Goal: Task Accomplishment & Management: Use online tool/utility

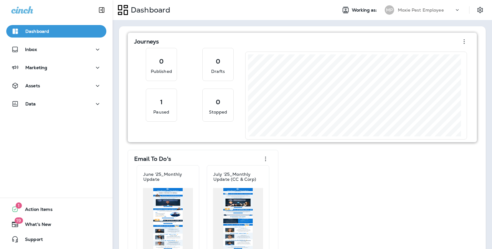
scroll to position [33, 0]
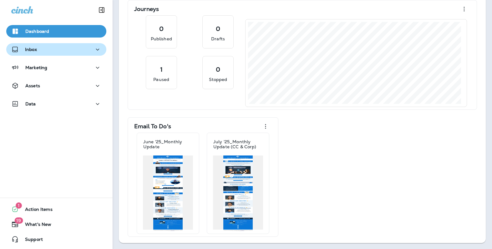
click at [53, 49] on div "Inbox" at bounding box center [56, 50] width 90 height 8
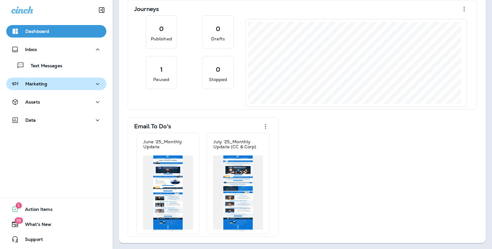
click at [57, 83] on div "Marketing" at bounding box center [56, 84] width 90 height 8
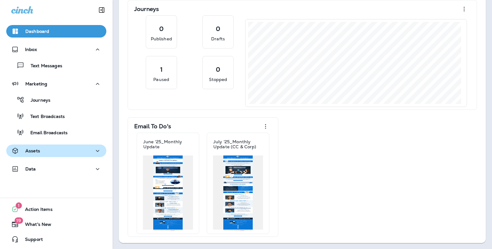
click at [64, 154] on div "Assets" at bounding box center [56, 151] width 90 height 8
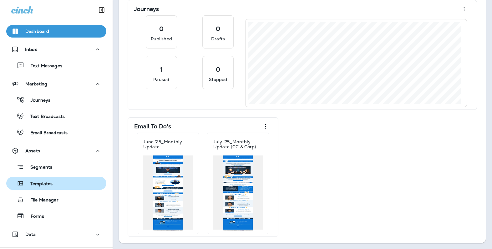
click at [59, 183] on div "Templates" at bounding box center [56, 182] width 95 height 9
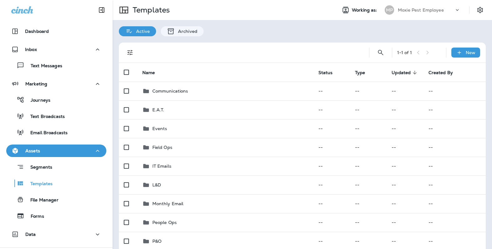
click at [440, 9] on div "Moxie Pest Employee" at bounding box center [426, 9] width 56 height 9
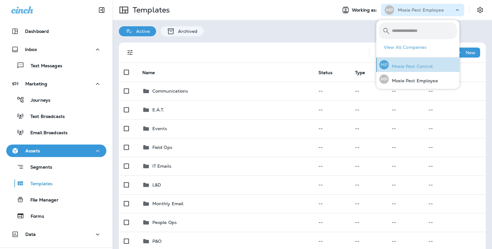
click at [427, 65] on p "Moxie Pest Control" at bounding box center [410, 66] width 44 height 5
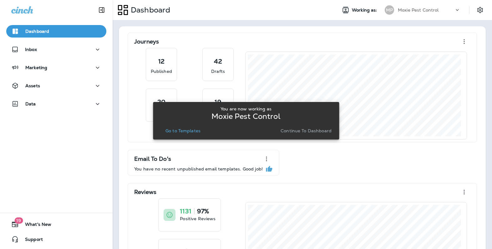
click at [186, 131] on p "Go to Templates" at bounding box center [182, 130] width 35 height 5
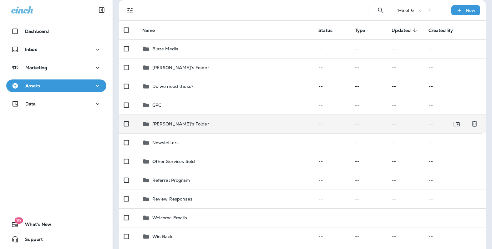
scroll to position [49, 0]
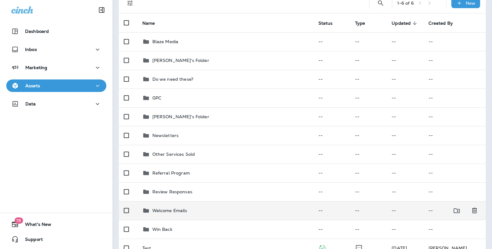
click at [170, 209] on p "Welcome Emails" at bounding box center [169, 210] width 35 height 5
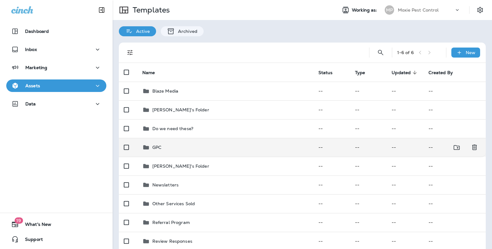
click at [164, 145] on div "GPC" at bounding box center [225, 147] width 166 height 8
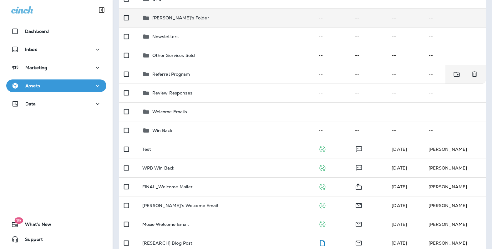
scroll to position [158, 0]
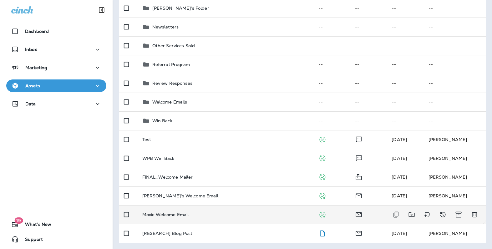
click at [173, 212] on p "Moxie Welcome Email" at bounding box center [165, 214] width 47 height 5
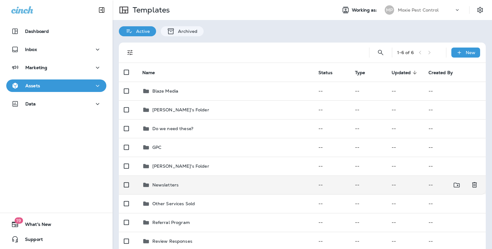
click at [147, 182] on icon at bounding box center [146, 185] width 8 height 8
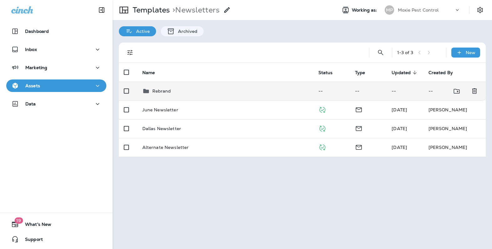
click at [146, 89] on icon at bounding box center [146, 91] width 8 height 8
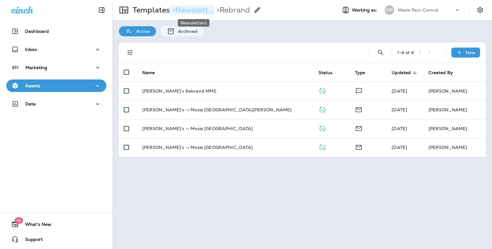
click at [188, 9] on p "> Newslett..." at bounding box center [192, 9] width 44 height 9
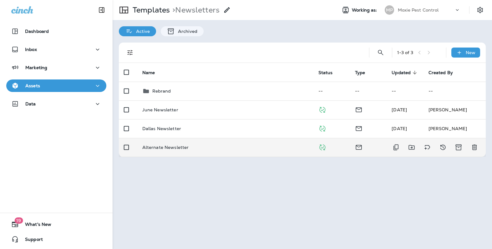
click at [176, 147] on p "Alternate Newsletter" at bounding box center [165, 147] width 47 height 5
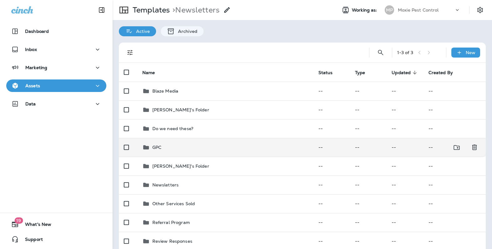
click at [155, 145] on p "GPC" at bounding box center [156, 147] width 9 height 5
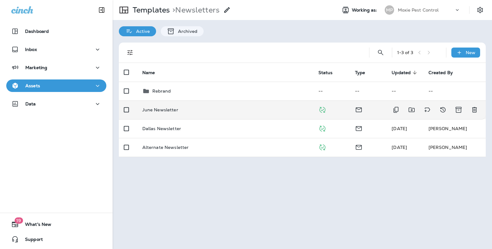
click at [179, 110] on div "June Newsletter" at bounding box center [225, 109] width 166 height 5
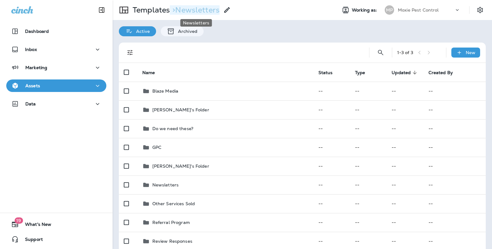
click at [185, 9] on p "> Newsletters" at bounding box center [195, 9] width 50 height 9
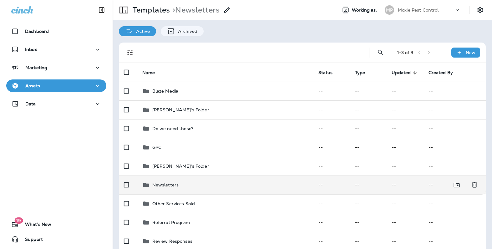
click at [163, 185] on p "Newsletters" at bounding box center [165, 184] width 27 height 5
click at [170, 184] on p "Newsletters" at bounding box center [165, 184] width 27 height 5
click at [186, 183] on div "Newsletters" at bounding box center [225, 185] width 166 height 8
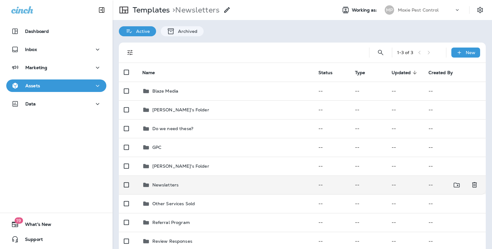
click at [143, 185] on icon at bounding box center [146, 185] width 6 height 4
click at [149, 185] on icon at bounding box center [146, 185] width 8 height 8
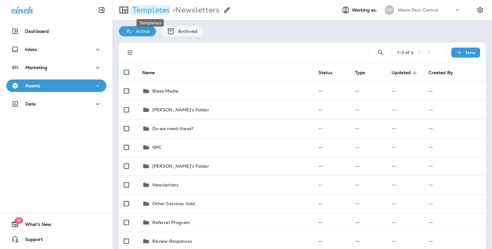
click at [158, 11] on p "Templates" at bounding box center [150, 9] width 40 height 9
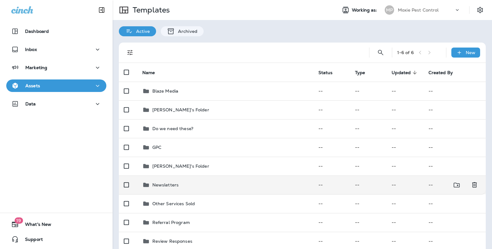
click at [162, 182] on p "Newsletters" at bounding box center [165, 184] width 27 height 5
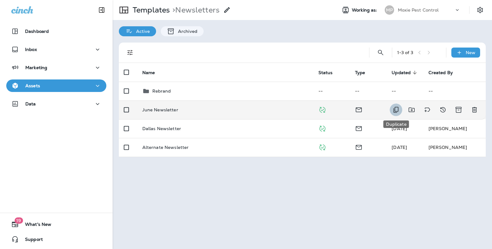
click at [397, 109] on icon "Duplicate" at bounding box center [396, 110] width 8 height 8
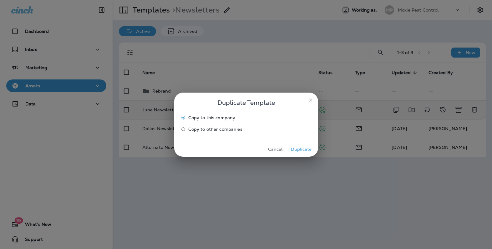
click at [300, 148] on button "Duplicate" at bounding box center [300, 149] width 23 height 10
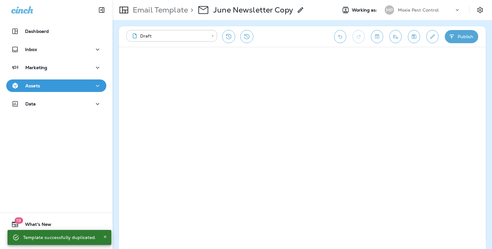
click at [301, 11] on icon at bounding box center [301, 10] width 8 height 8
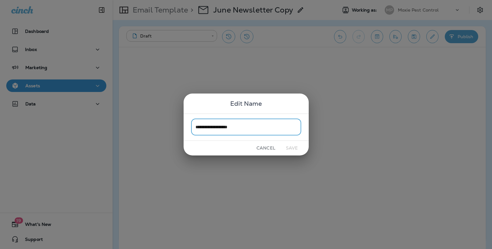
click at [242, 127] on input "**********" at bounding box center [246, 127] width 110 height 17
drag, startPoint x: 205, startPoint y: 128, endPoint x: 198, endPoint y: 128, distance: 6.3
click at [194, 128] on input "**********" at bounding box center [246, 127] width 110 height 17
type input "**********"
click at [291, 146] on button "Save" at bounding box center [291, 148] width 23 height 10
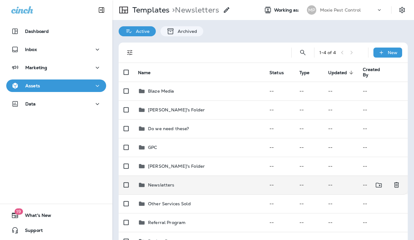
click at [153, 186] on p "Newsletters" at bounding box center [161, 184] width 27 height 5
click at [154, 185] on p "Newsletters" at bounding box center [161, 184] width 27 height 5
click at [141, 184] on icon at bounding box center [142, 185] width 6 height 4
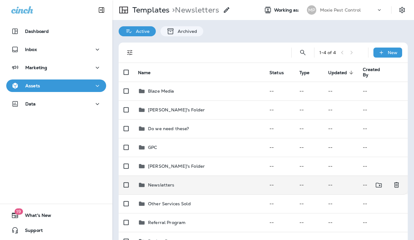
click at [163, 184] on p "Newsletters" at bounding box center [161, 184] width 27 height 5
click at [141, 183] on icon at bounding box center [142, 185] width 6 height 4
click at [146, 182] on div "Newsletters" at bounding box center [199, 185] width 122 height 8
click at [152, 183] on p "Newsletters" at bounding box center [161, 184] width 27 height 5
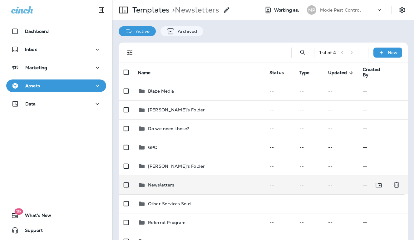
click at [152, 183] on p "Newsletters" at bounding box center [161, 184] width 27 height 5
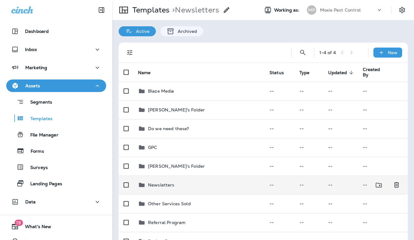
click at [152, 186] on p "Newsletters" at bounding box center [161, 184] width 27 height 5
click at [140, 184] on icon at bounding box center [142, 185] width 6 height 4
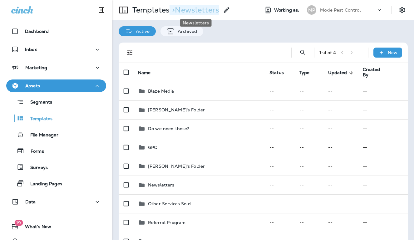
click at [189, 13] on p "> Newsletters" at bounding box center [195, 9] width 50 height 9
click at [190, 10] on p "> Newsletters" at bounding box center [195, 9] width 50 height 9
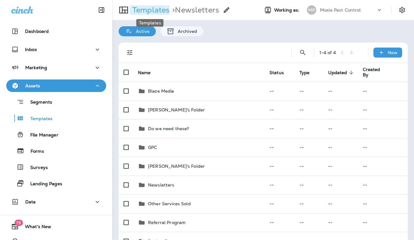
click at [148, 10] on p "Templates" at bounding box center [150, 9] width 40 height 9
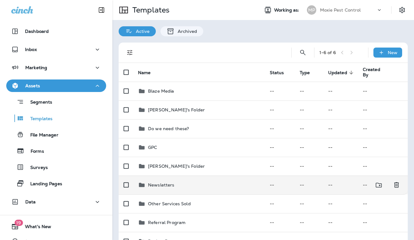
click at [163, 183] on p "Newsletters" at bounding box center [161, 184] width 27 height 5
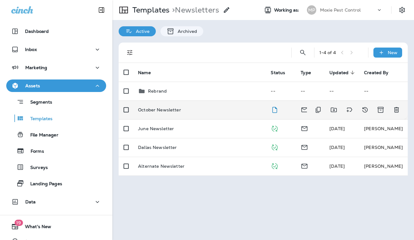
click at [167, 107] on p "October Newsletter" at bounding box center [159, 109] width 43 height 5
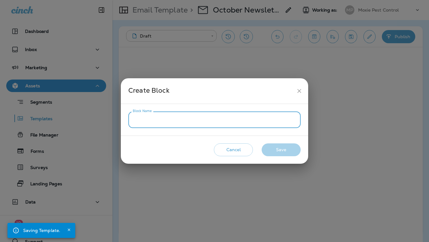
click at [170, 120] on input "Block Name" at bounding box center [214, 119] width 173 height 17
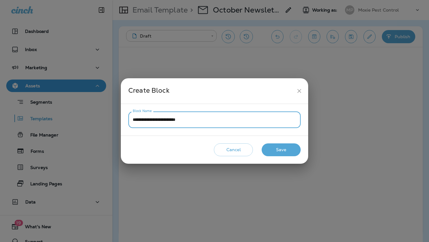
type input "**********"
click at [283, 149] on button "Save" at bounding box center [281, 149] width 39 height 13
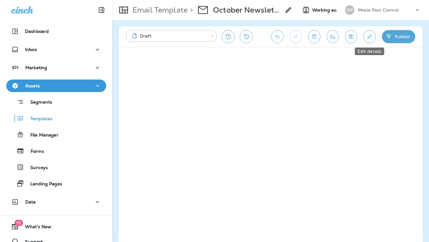
click at [369, 38] on icon "Edit details" at bounding box center [370, 36] width 7 height 6
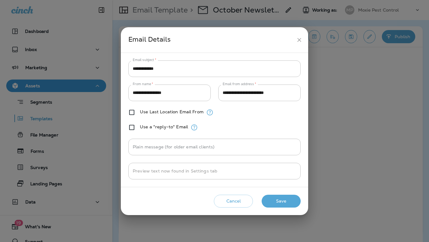
click at [299, 38] on icon "close" at bounding box center [299, 40] width 7 height 7
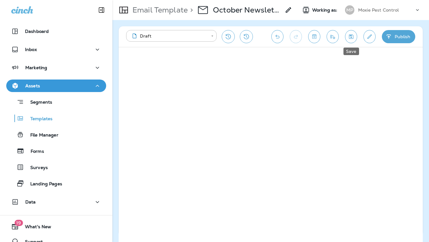
click at [353, 38] on icon "Save" at bounding box center [351, 36] width 7 height 6
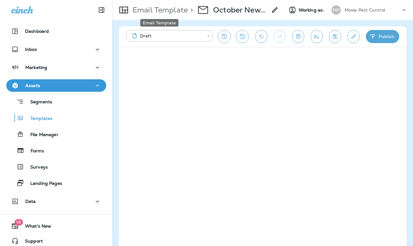
click at [168, 10] on p "Email Template" at bounding box center [159, 9] width 58 height 9
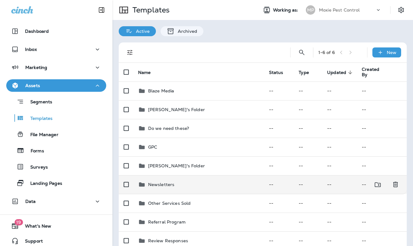
click at [163, 187] on p "Newsletters" at bounding box center [161, 184] width 27 height 5
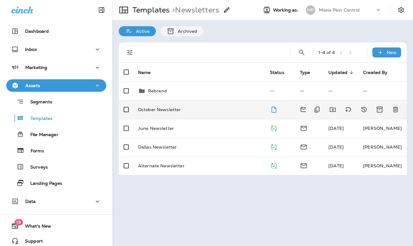
click at [165, 109] on p "October Newsletter" at bounding box center [159, 109] width 43 height 5
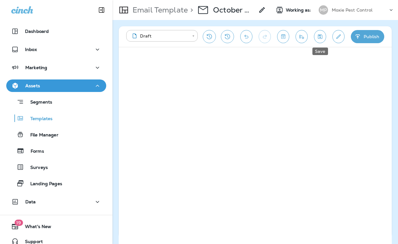
click at [322, 36] on icon "Save" at bounding box center [320, 36] width 7 height 6
